Goal: Check status: Check status

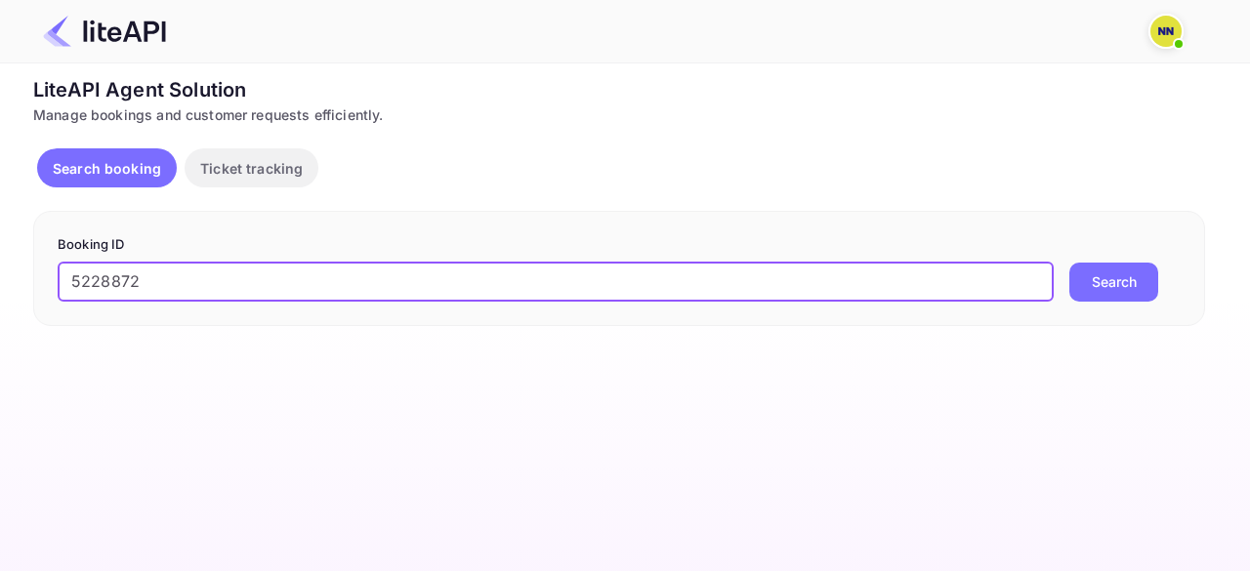
type input "5228872"
click at [1111, 270] on button "Search" at bounding box center [1113, 282] width 89 height 39
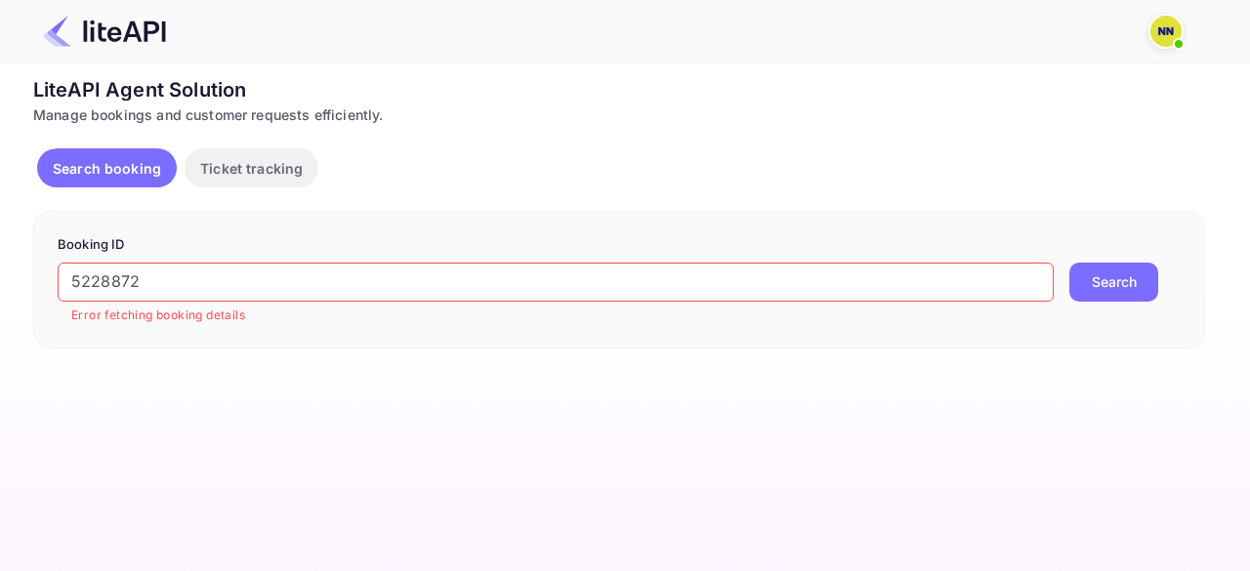
click at [253, 173] on p "Ticket tracking" at bounding box center [251, 168] width 103 height 21
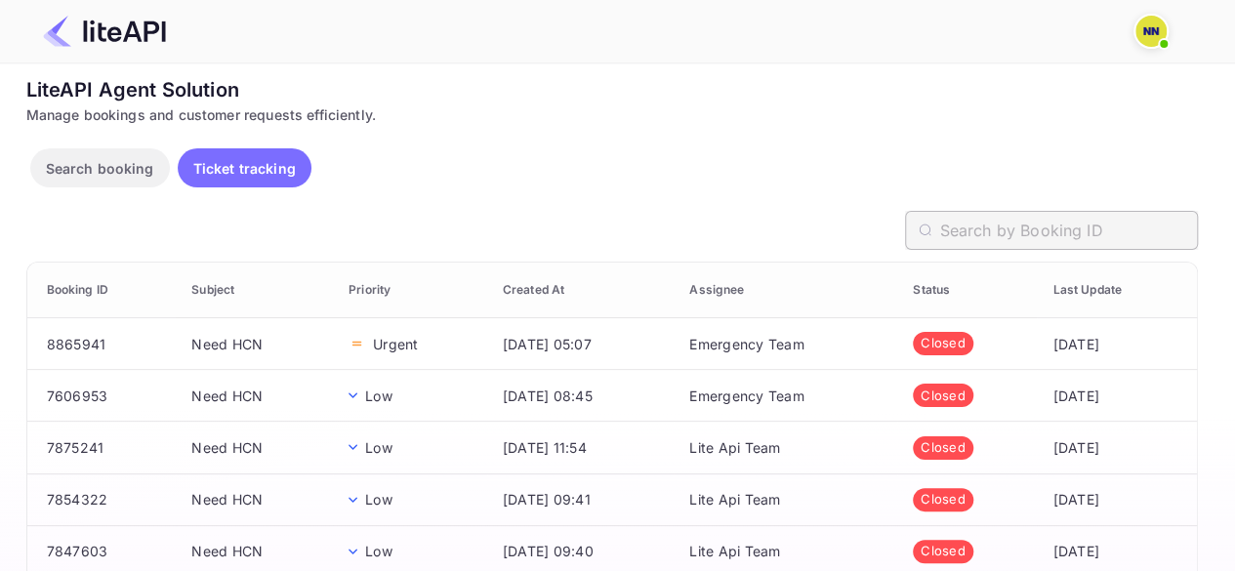
click at [1049, 231] on input "text" at bounding box center [1069, 230] width 258 height 39
paste input "5228872"
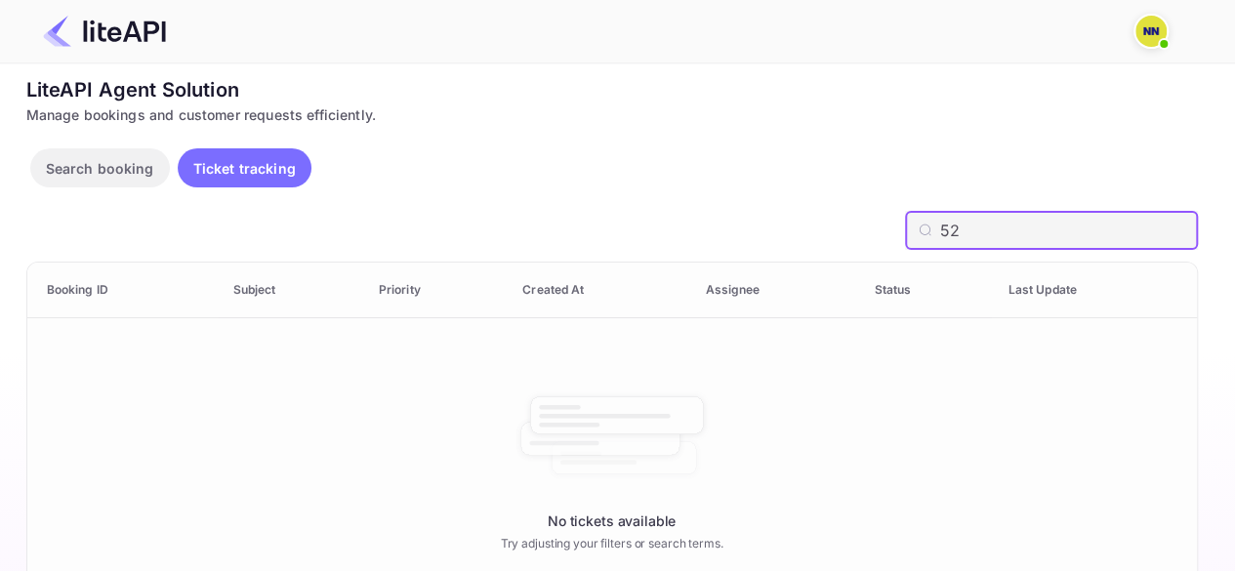
type input "5"
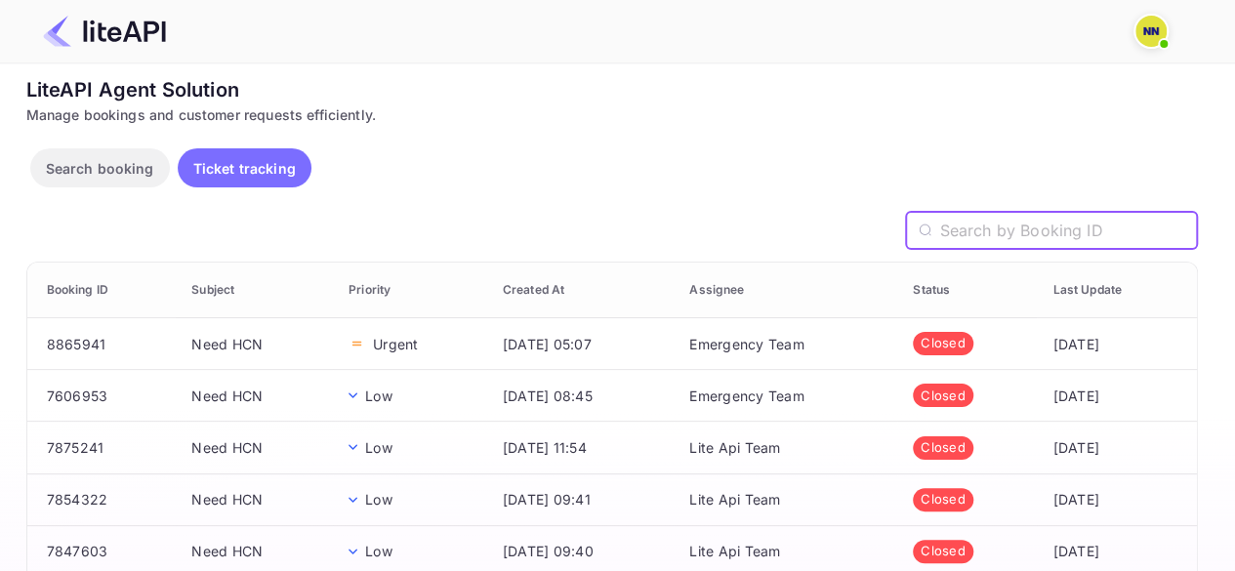
click at [92, 288] on th "Booking ID" at bounding box center [101, 291] width 149 height 56
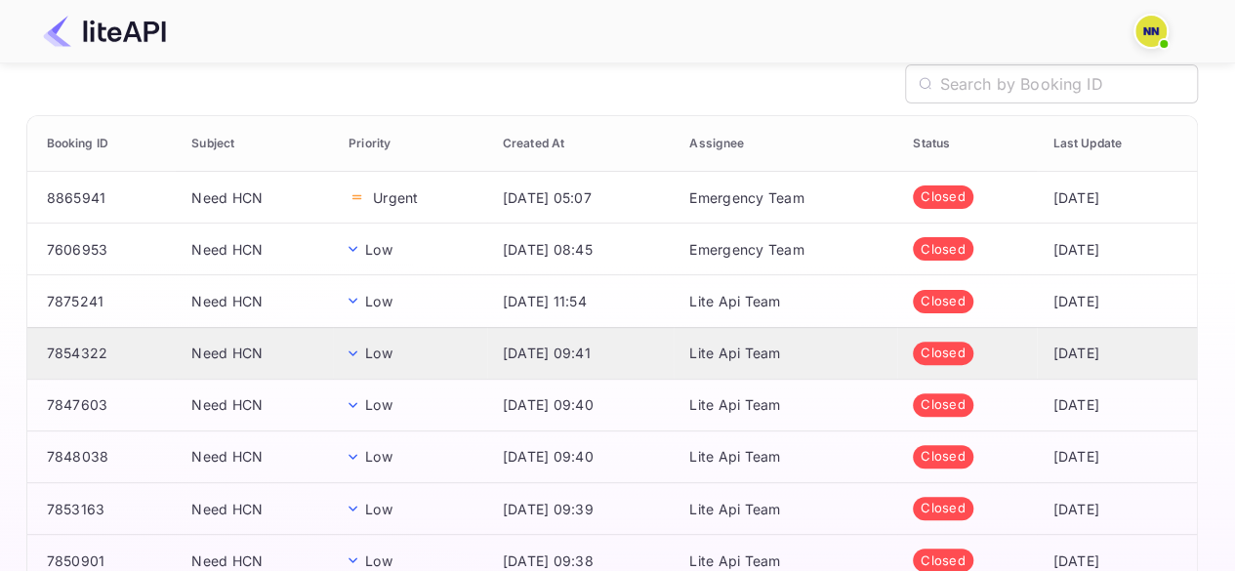
scroll to position [231, 0]
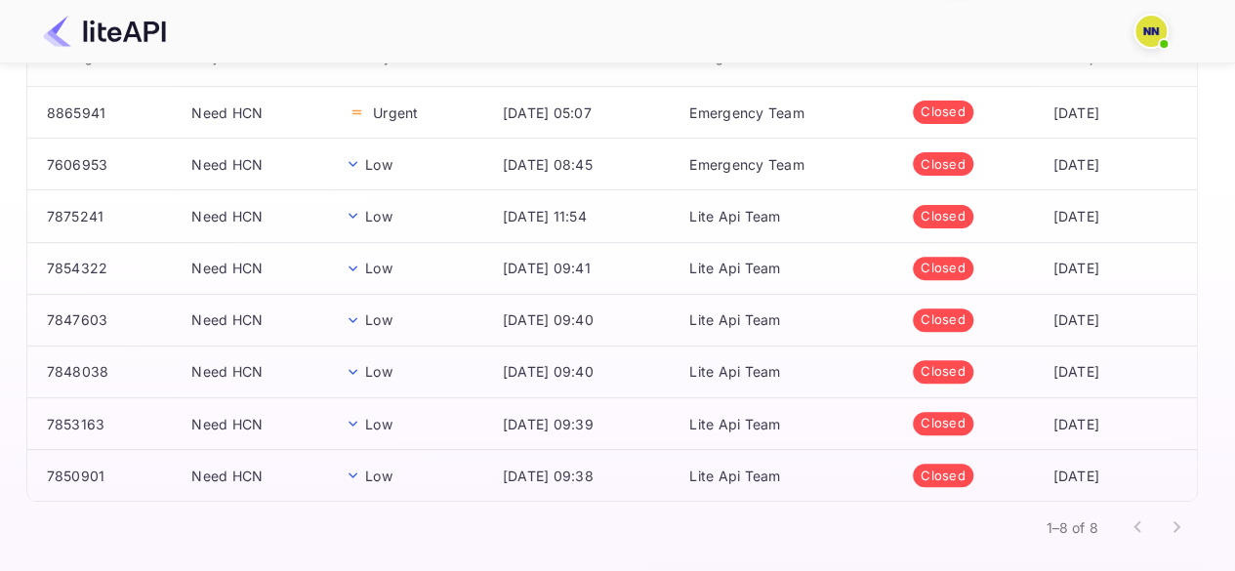
click at [1188, 515] on div at bounding box center [1157, 527] width 78 height 39
click at [1186, 515] on div at bounding box center [1157, 527] width 78 height 39
click at [1176, 523] on div at bounding box center [1157, 527] width 78 height 39
click at [1125, 523] on div at bounding box center [1157, 527] width 78 height 39
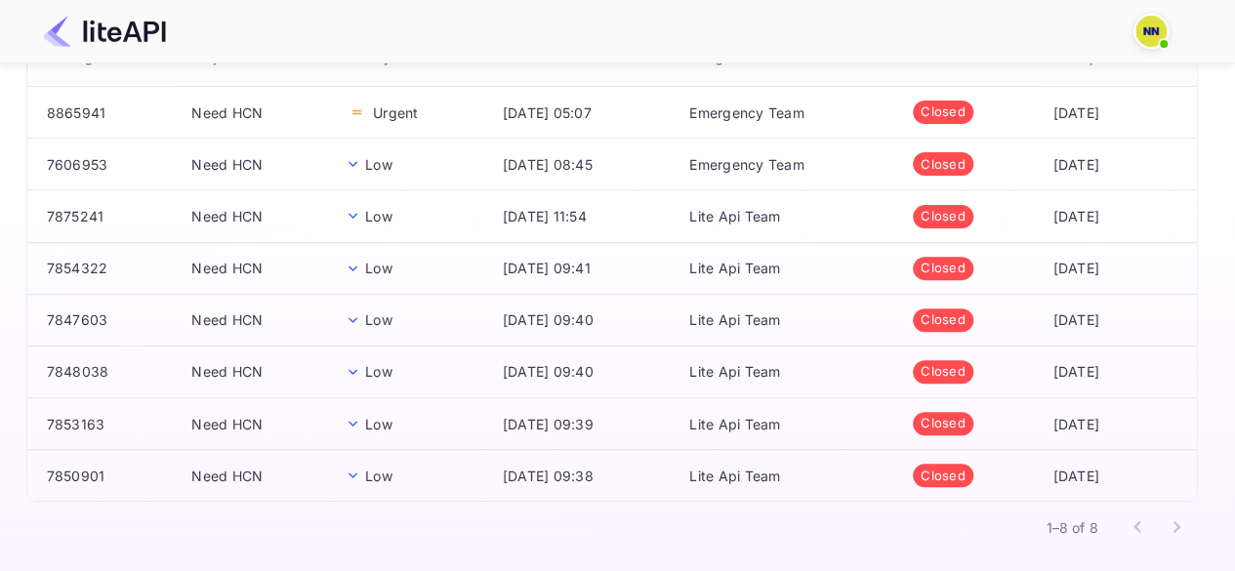
click at [1133, 523] on div at bounding box center [1157, 527] width 78 height 39
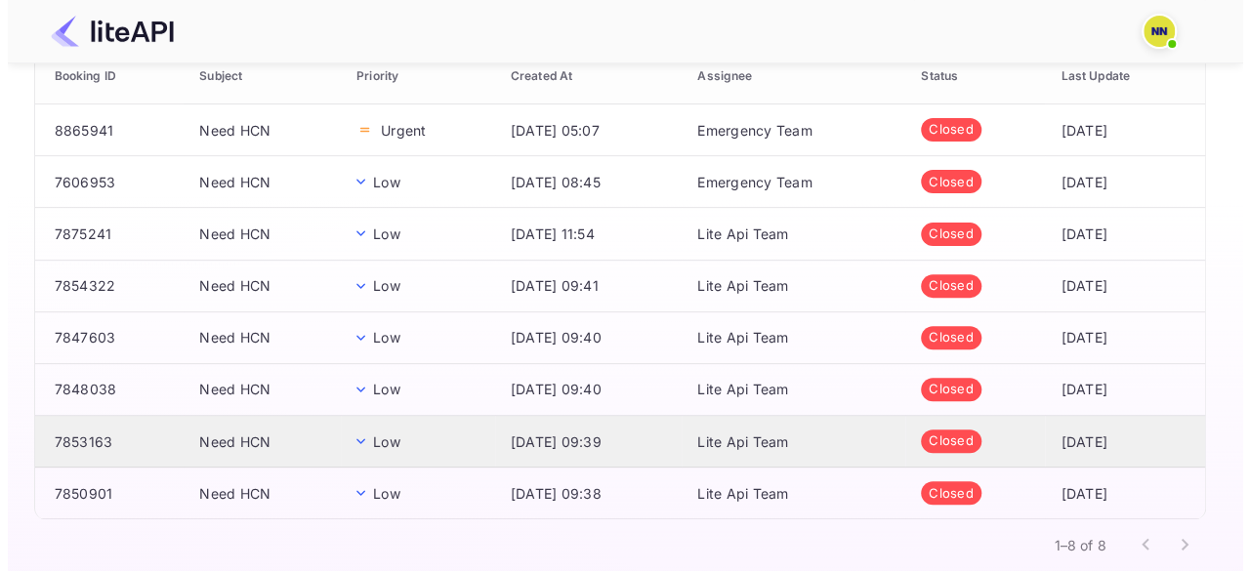
scroll to position [0, 0]
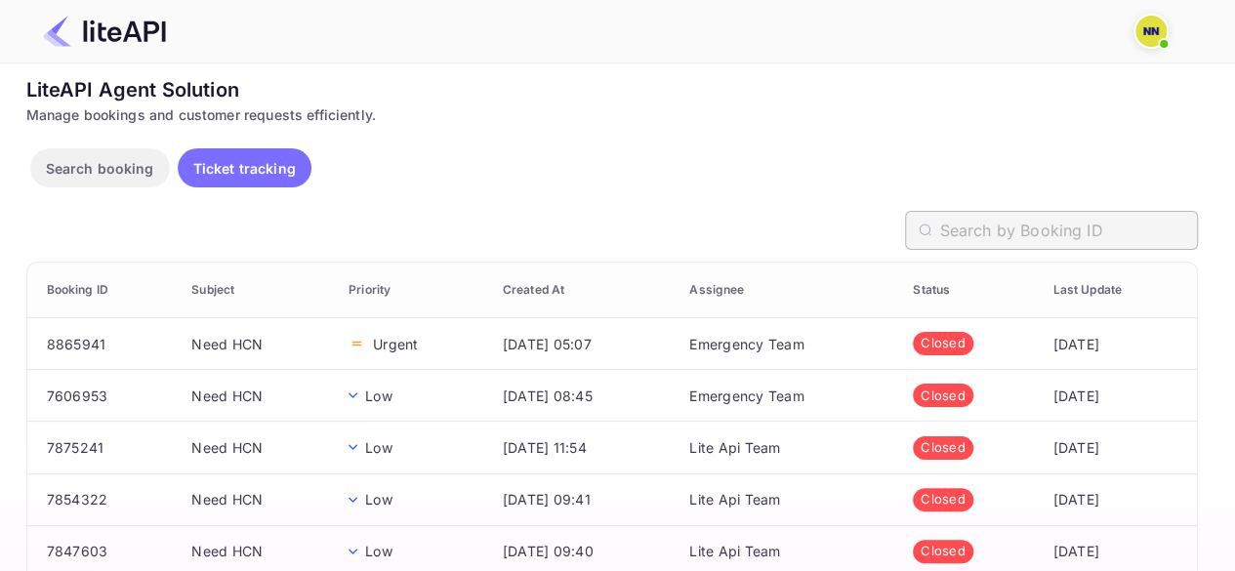
click at [1087, 231] on input "text" at bounding box center [1069, 230] width 258 height 39
paste input "5228872"
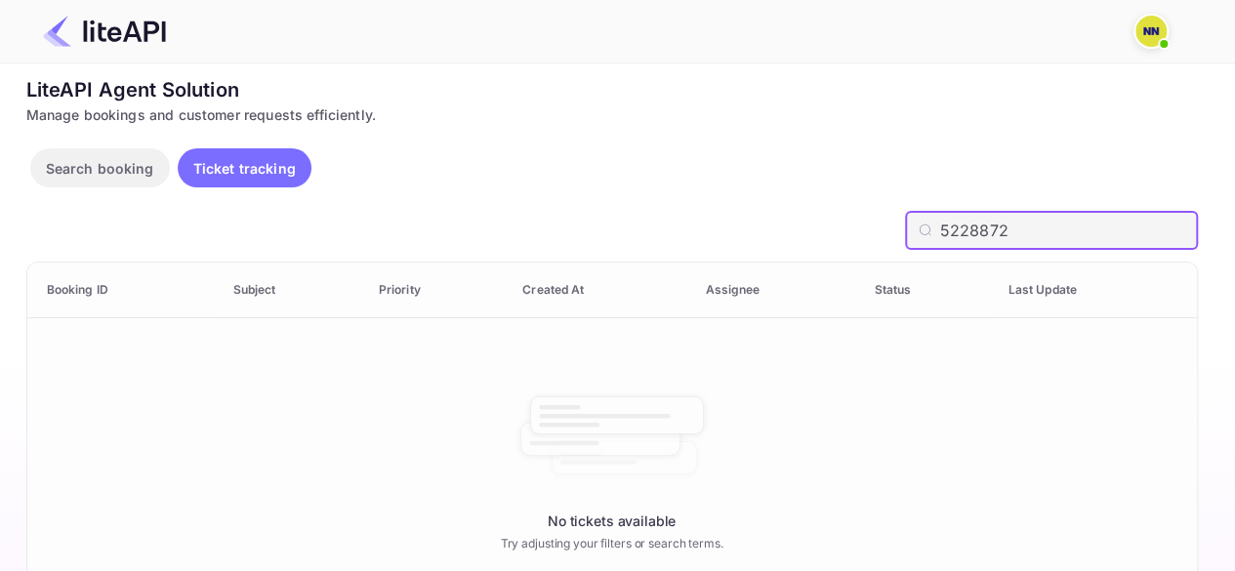
type input "5228872"
click at [52, 155] on button "Search booking" at bounding box center [100, 167] width 140 height 39
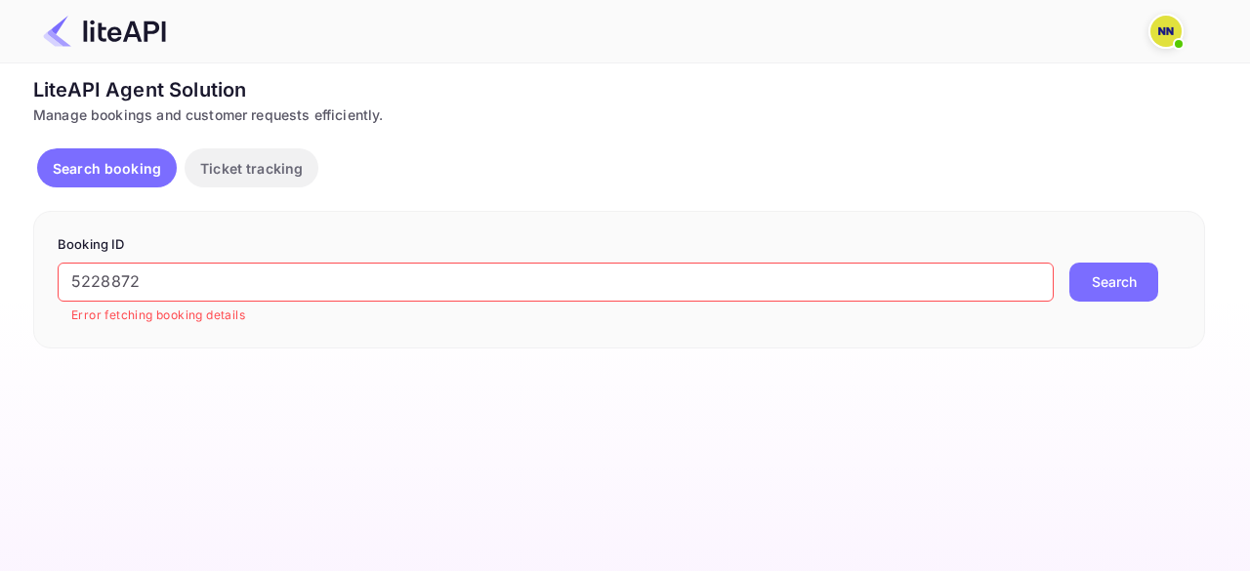
click at [1109, 284] on button "Search" at bounding box center [1113, 282] width 89 height 39
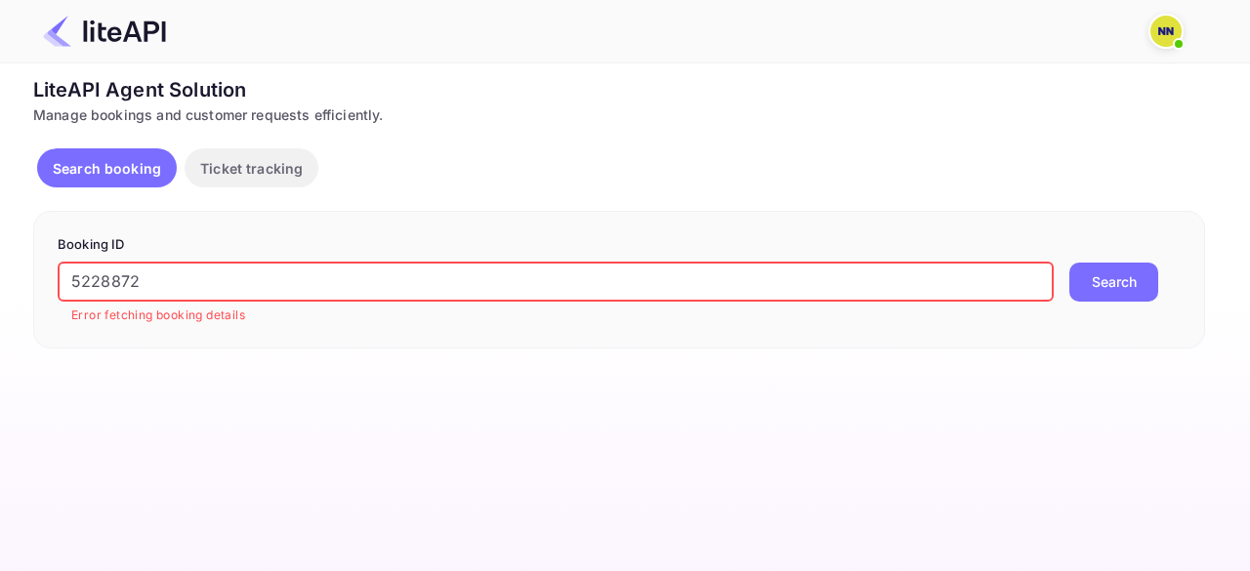
click at [286, 288] on input "5228872" at bounding box center [556, 282] width 996 height 39
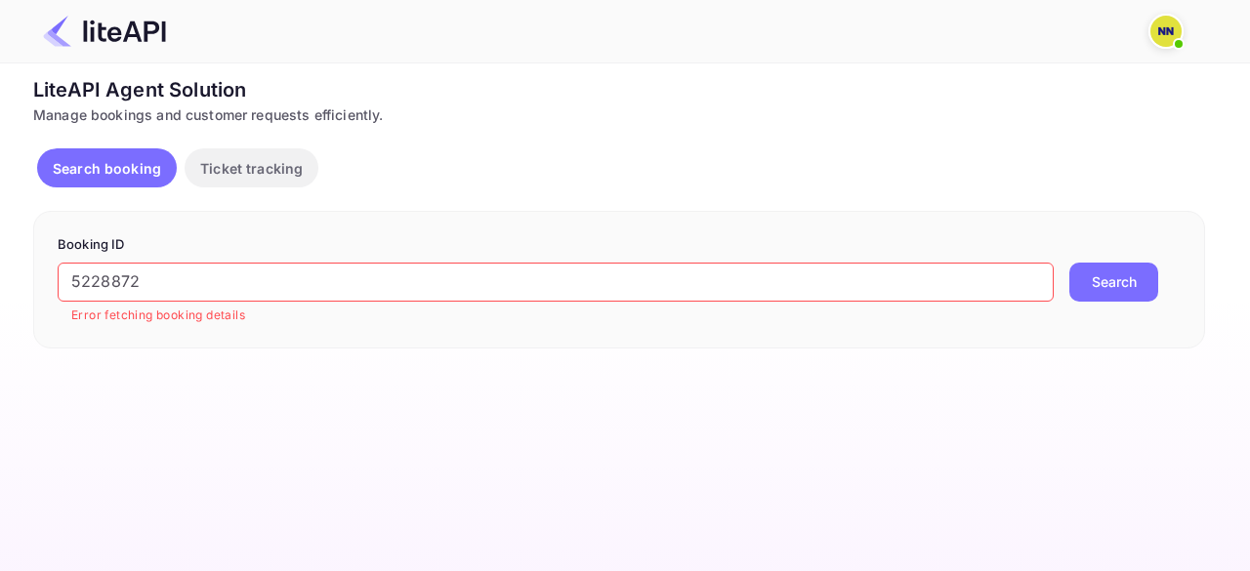
click at [44, 29] on img at bounding box center [104, 31] width 123 height 31
click at [59, 39] on img at bounding box center [104, 31] width 123 height 31
click at [1168, 32] on img at bounding box center [1165, 31] width 31 height 31
click at [130, 272] on div at bounding box center [625, 285] width 1250 height 571
click at [130, 272] on div "N/A N/A agent Logout" at bounding box center [625, 285] width 1250 height 571
